Goal: Find specific page/section: Find specific page/section

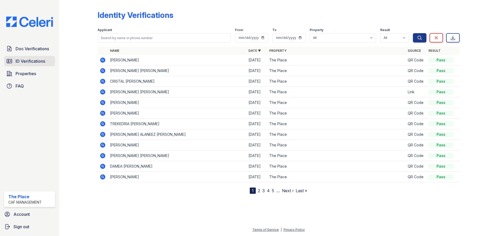
click at [25, 62] on span "ID Verifications" at bounding box center [31, 61] width 30 height 6
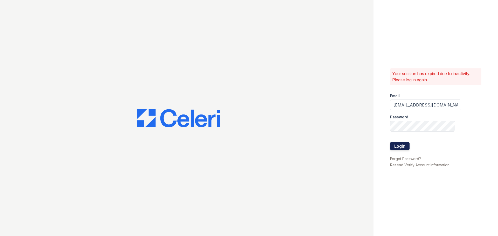
click at [404, 148] on button "Login" at bounding box center [399, 146] width 19 height 8
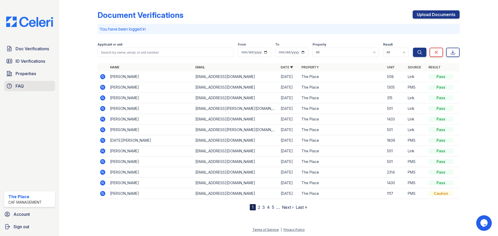
drag, startPoint x: 25, startPoint y: 58, endPoint x: 42, endPoint y: 91, distance: 36.1
click at [25, 58] on span "ID Verifications" at bounding box center [31, 61] width 30 height 6
